Goal: Browse casually: Explore the website without a specific task or goal

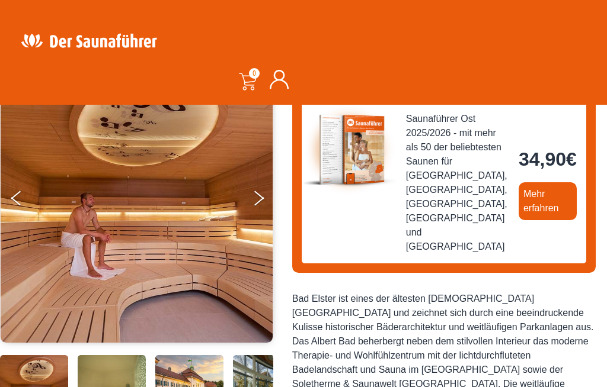
scroll to position [123, 0]
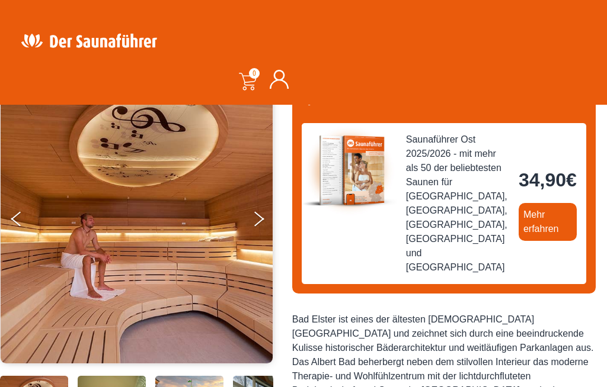
click at [260, 217] on icon "Next" at bounding box center [259, 215] width 10 height 8
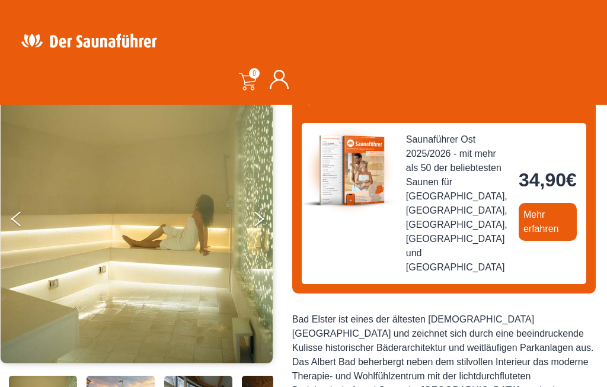
click at [256, 222] on icon "Next" at bounding box center [259, 222] width 10 height 8
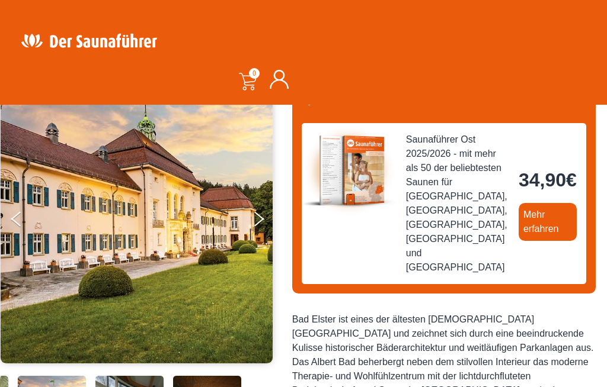
click at [261, 216] on button "Next" at bounding box center [267, 222] width 30 height 30
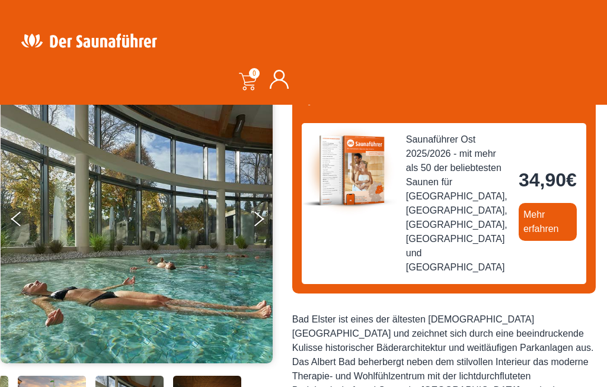
click at [19, 220] on button "Previous" at bounding box center [26, 222] width 30 height 30
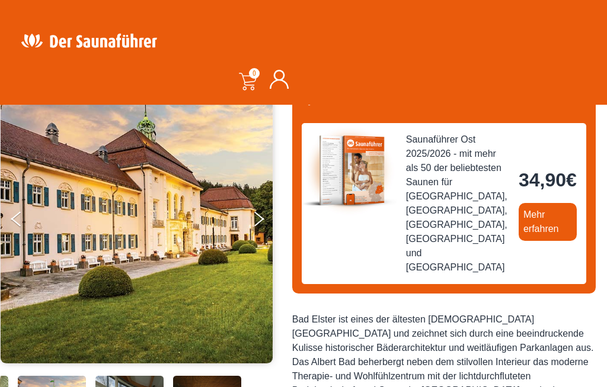
click at [258, 220] on icon "Next" at bounding box center [259, 222] width 10 height 8
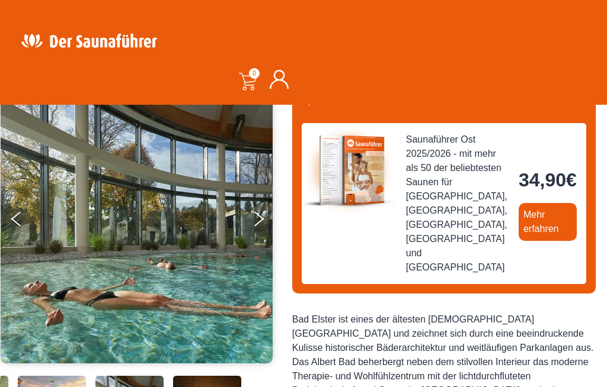
click at [262, 222] on button "Next" at bounding box center [267, 222] width 30 height 30
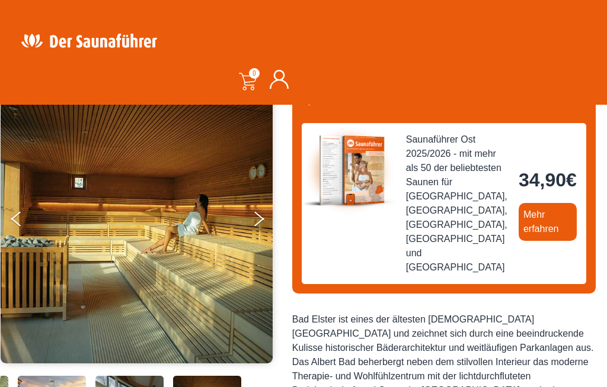
click at [258, 226] on button "Next" at bounding box center [267, 222] width 30 height 30
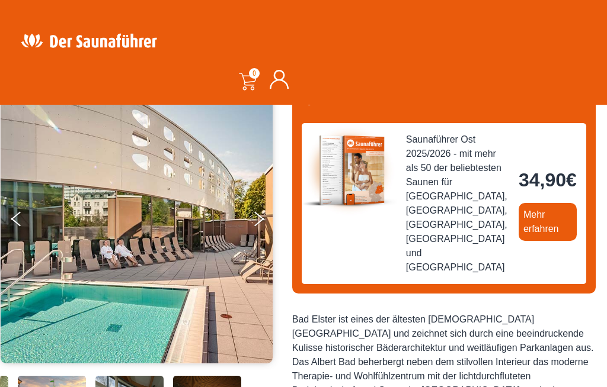
click at [258, 226] on button "Next" at bounding box center [267, 222] width 30 height 30
click at [262, 219] on button "Next" at bounding box center [267, 222] width 30 height 30
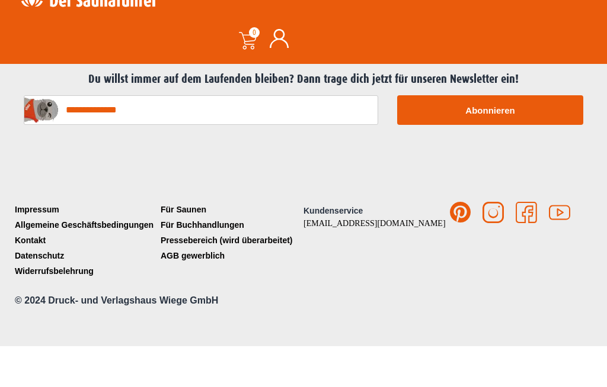
scroll to position [1807, 0]
